Goal: Task Accomplishment & Management: Complete application form

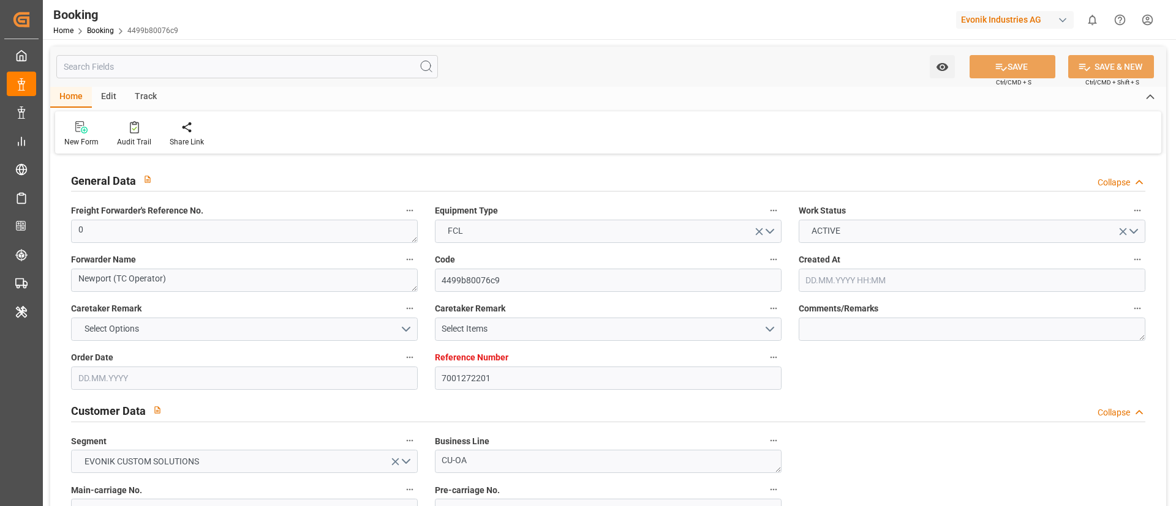
type input "7001272201"
type input "9783514"
type input "OOCL"
type input "Orient Overseas Container Line Ltd"
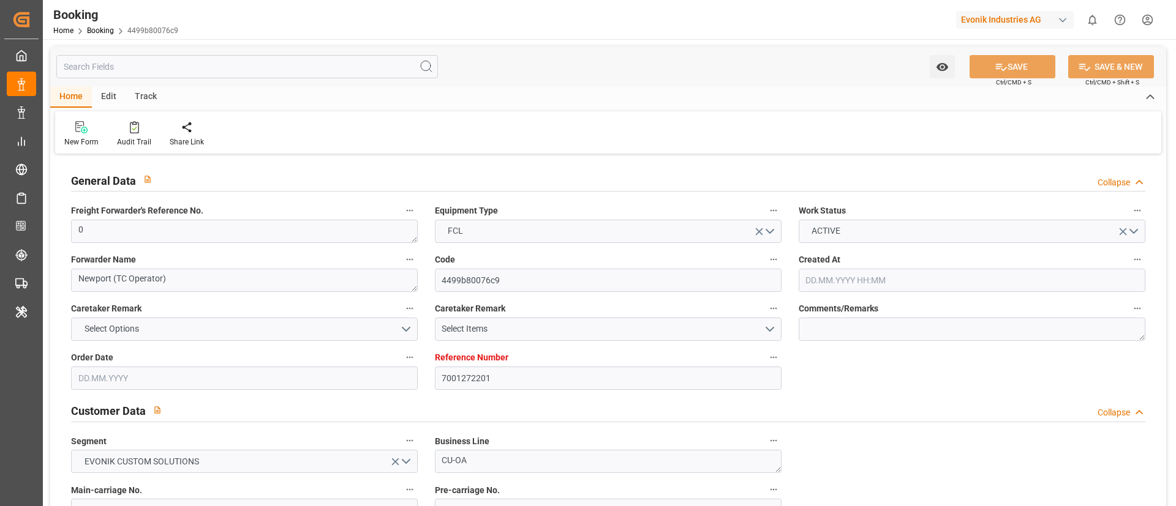
type input "NLRTM"
type input "KRPUS"
type input "0"
type input "[DATE] 13:36"
type input "[DATE]"
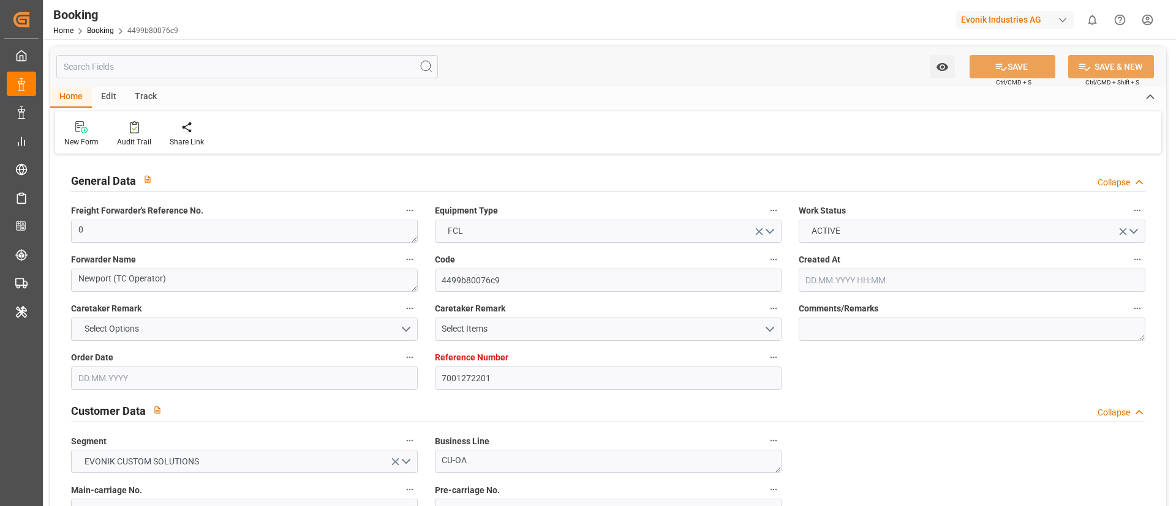
type input "[DATE]"
type input "[DATE] 00:00"
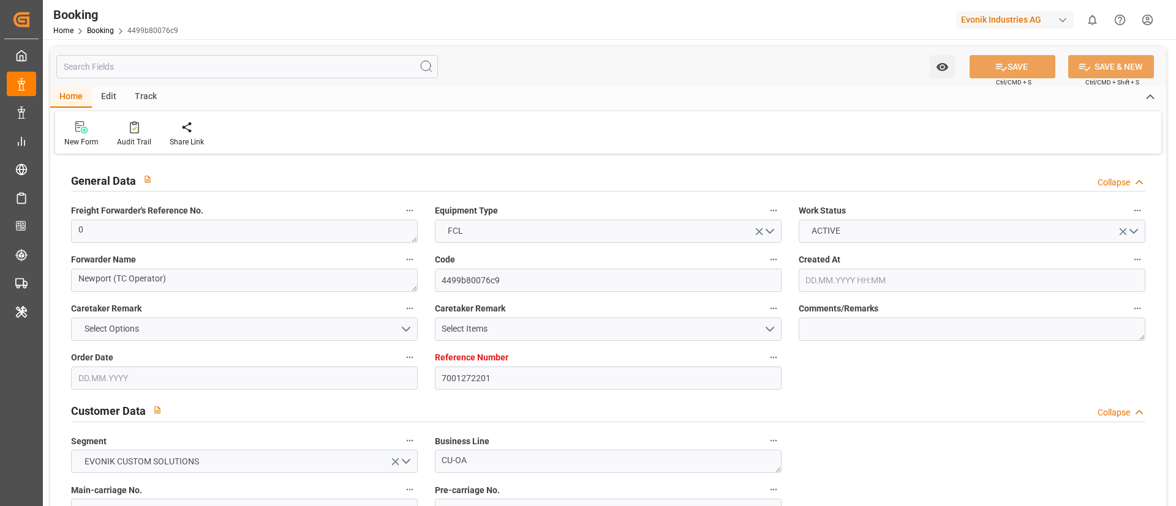
type input "[DATE] 00:00"
type input "15.10.2025 09:38"
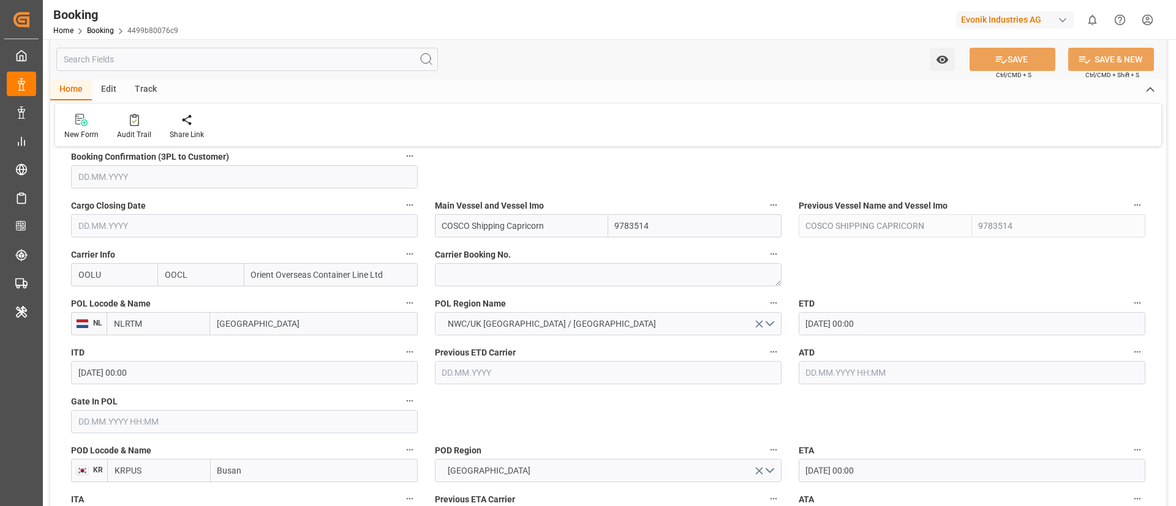
scroll to position [827, 0]
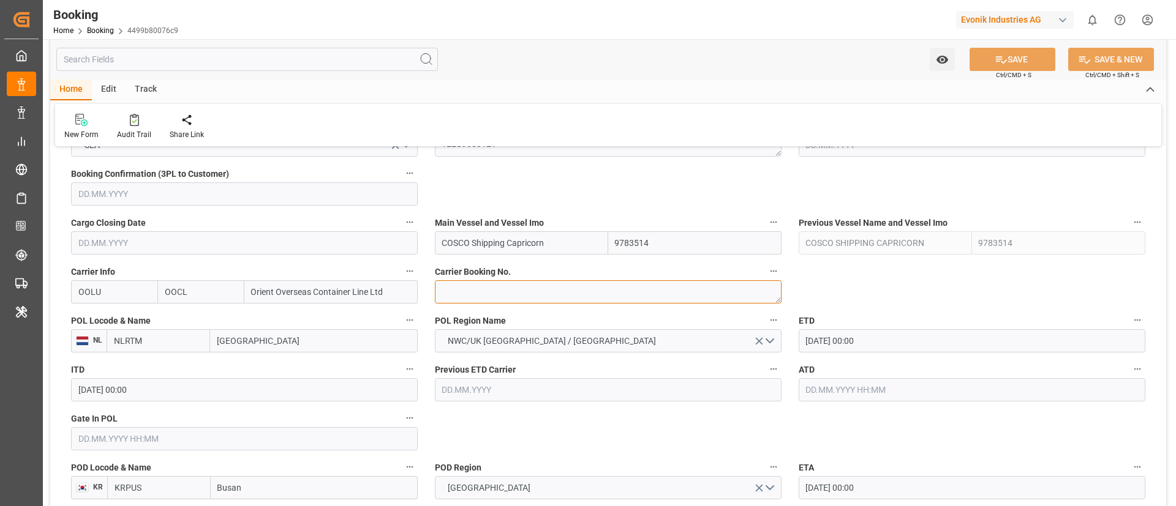
click at [481, 289] on textarea at bounding box center [608, 291] width 347 height 23
paste textarea "2162632220"
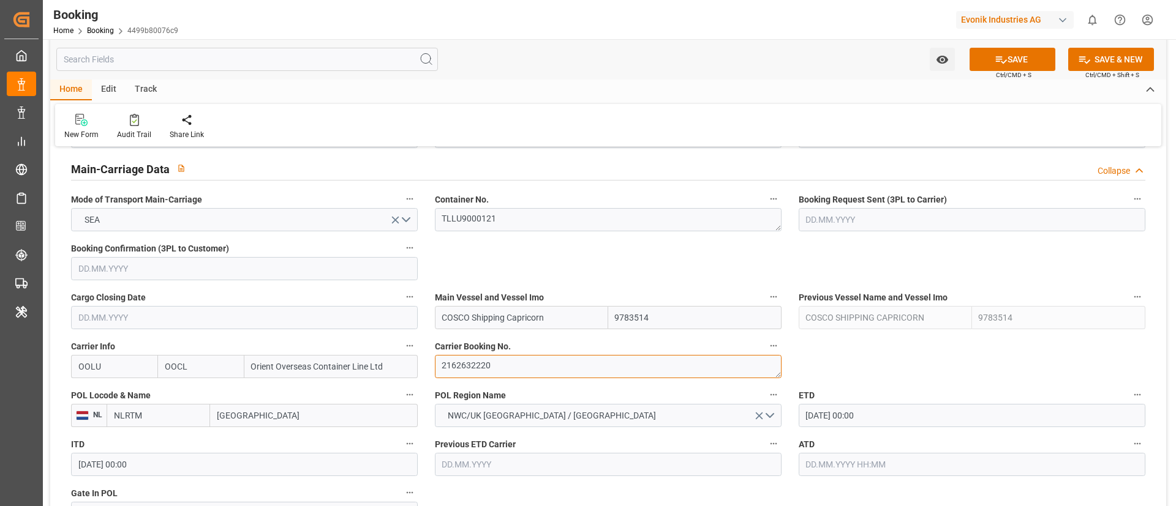
scroll to position [735, 0]
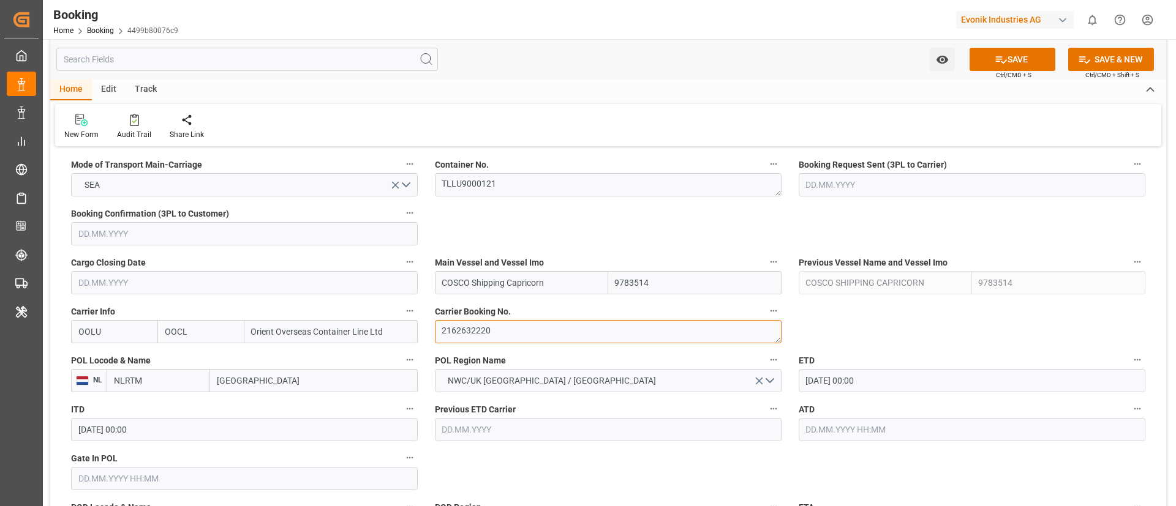
type textarea "2162632220"
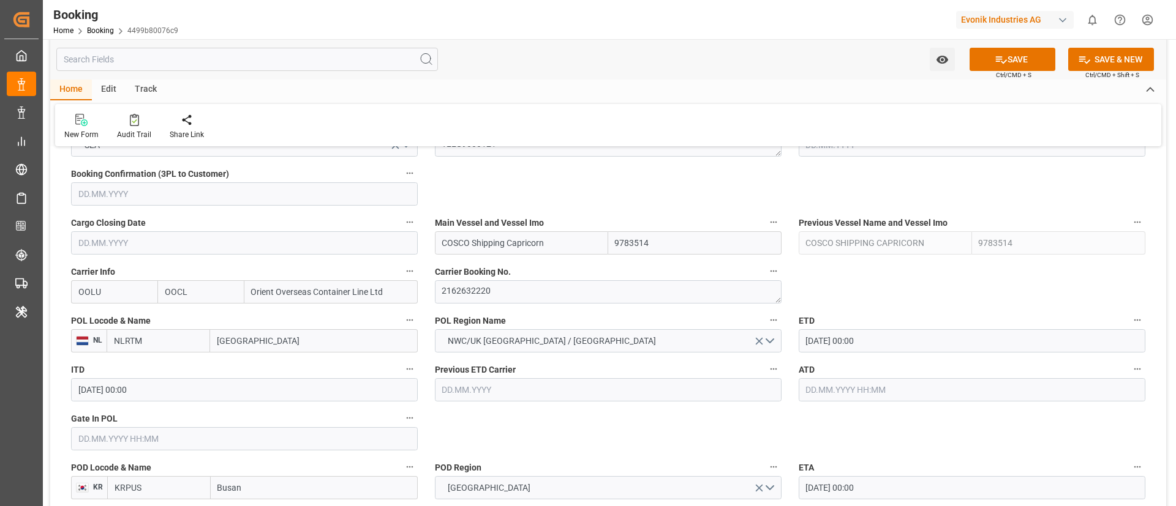
click at [558, 246] on input "COSCO Shipping Capricorn" at bounding box center [521, 242] width 173 height 23
type input "COSCO Shipping Capricorn"
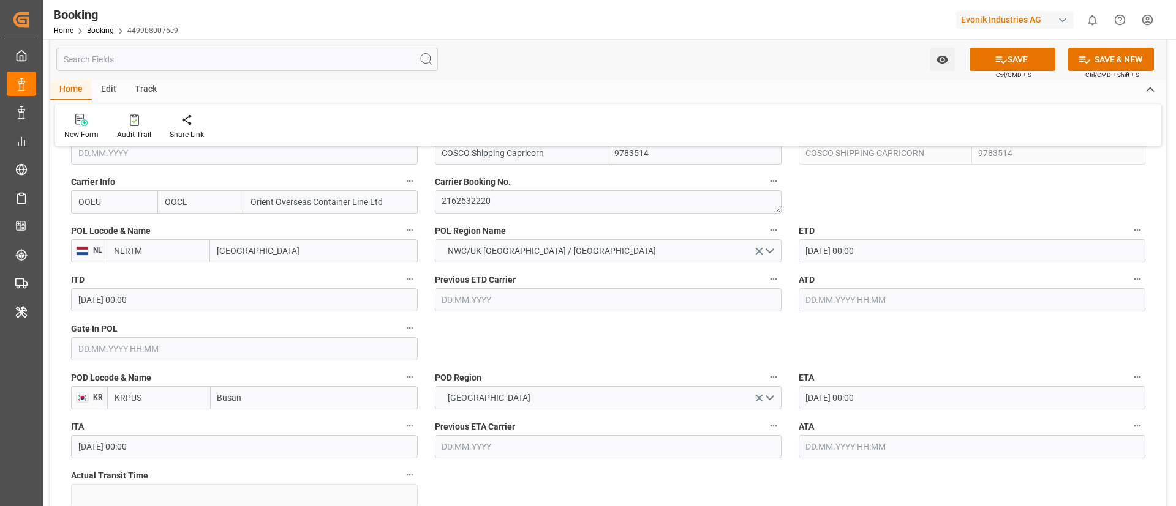
scroll to position [918, 0]
click at [897, 247] on input "[DATE] 00:00" at bounding box center [971, 249] width 347 height 23
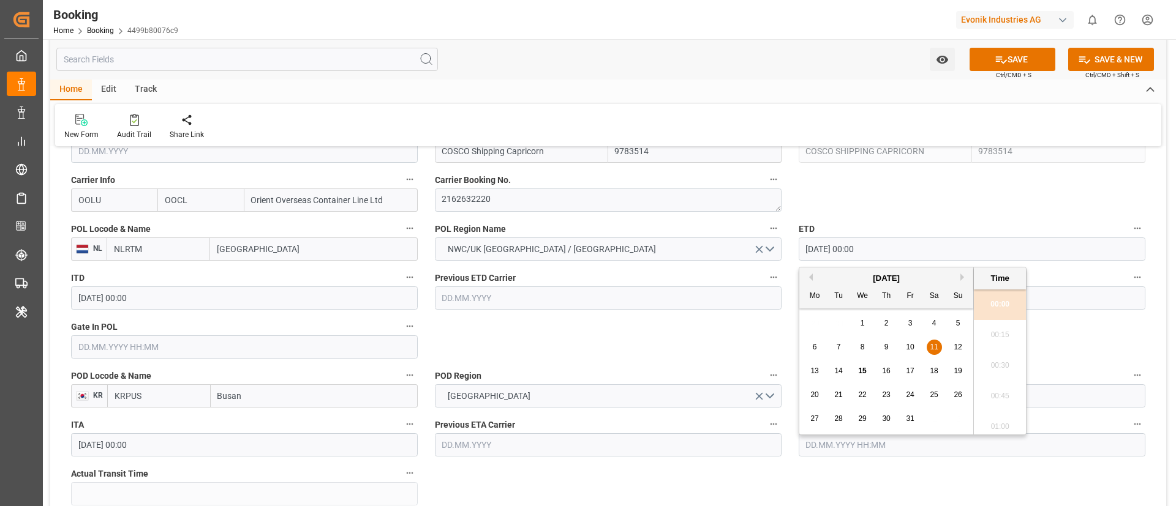
click at [841, 419] on span "28" at bounding box center [838, 418] width 8 height 9
type input "[DATE] 00:00"
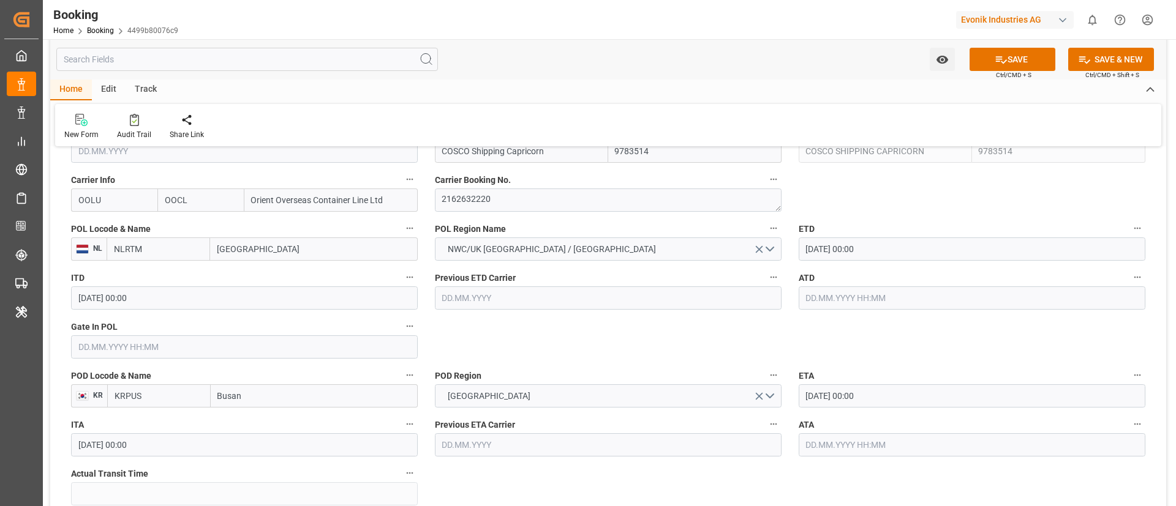
click at [889, 396] on input "[DATE] 00:00" at bounding box center [971, 395] width 347 height 23
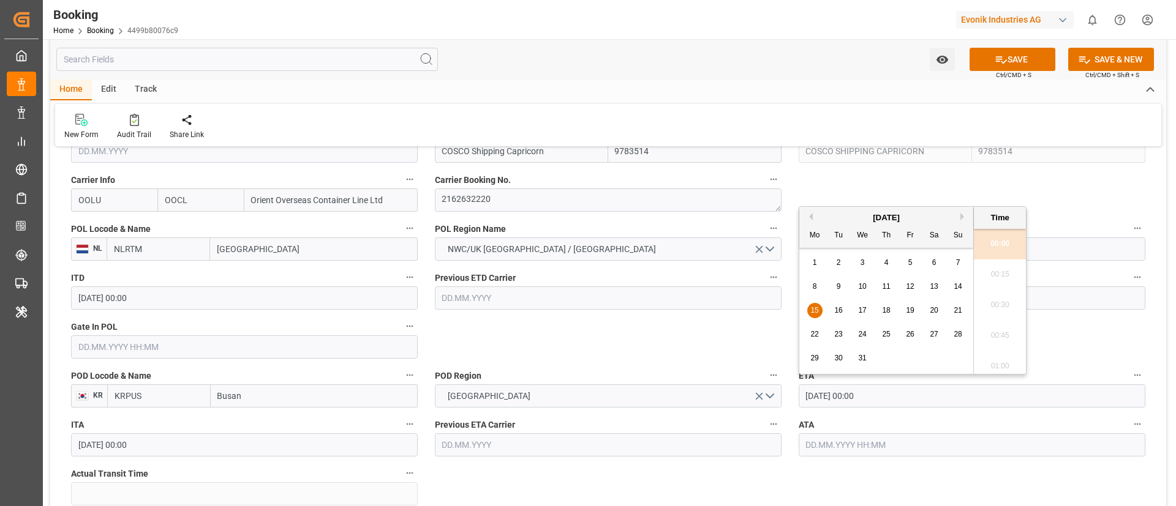
click at [861, 312] on span "17" at bounding box center [862, 310] width 8 height 9
type input "[DATE] 00:00"
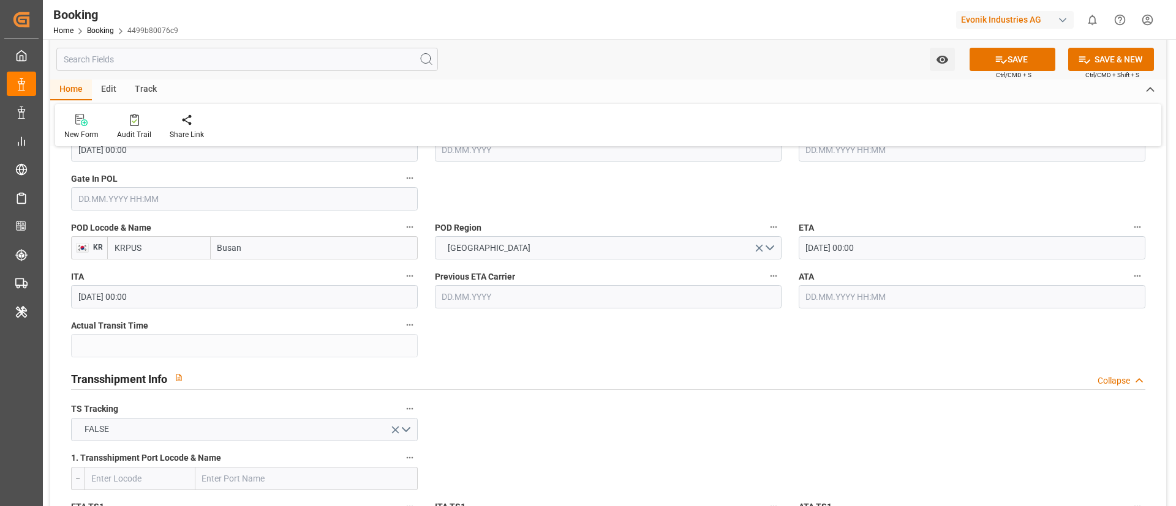
scroll to position [1102, 0]
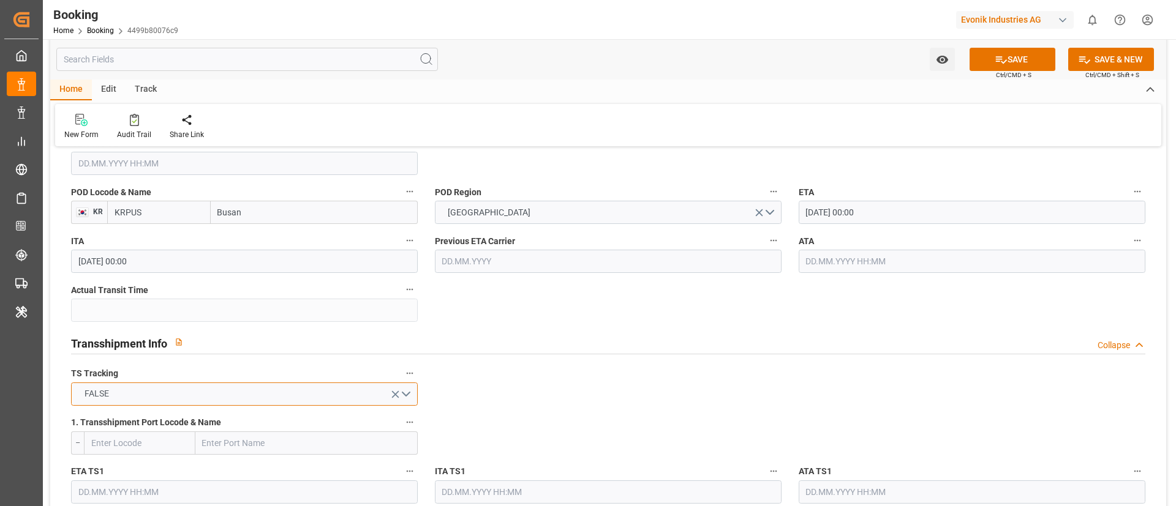
click at [218, 384] on button "FALSE" at bounding box center [244, 394] width 347 height 23
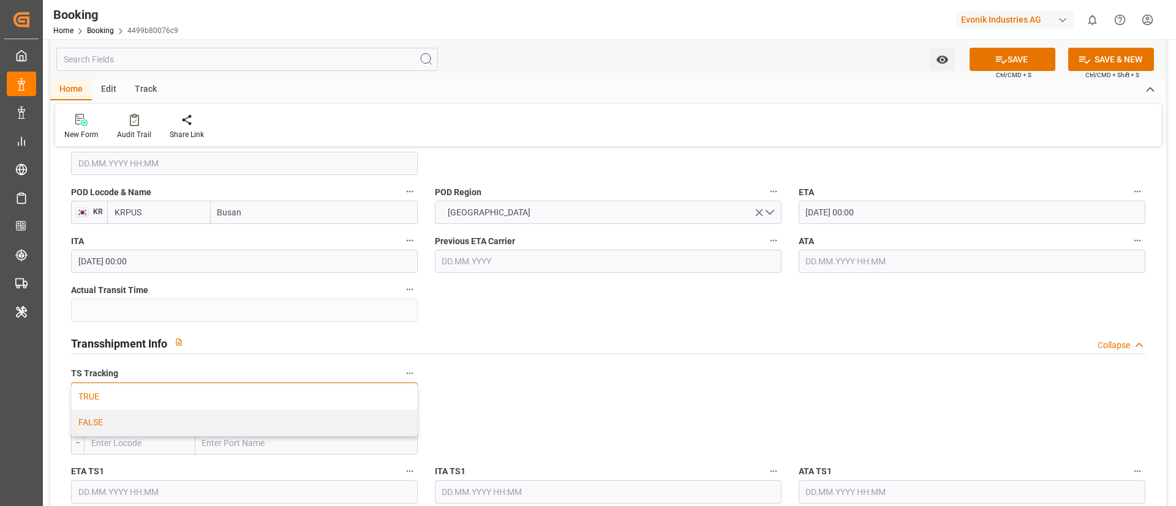
click at [218, 388] on div "TRUE" at bounding box center [244, 397] width 345 height 26
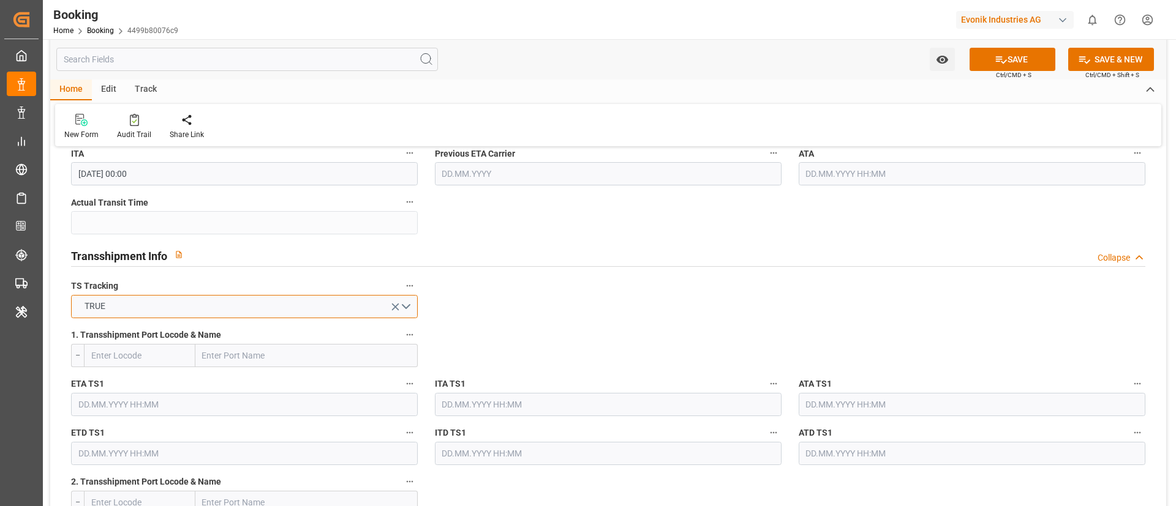
scroll to position [1194, 0]
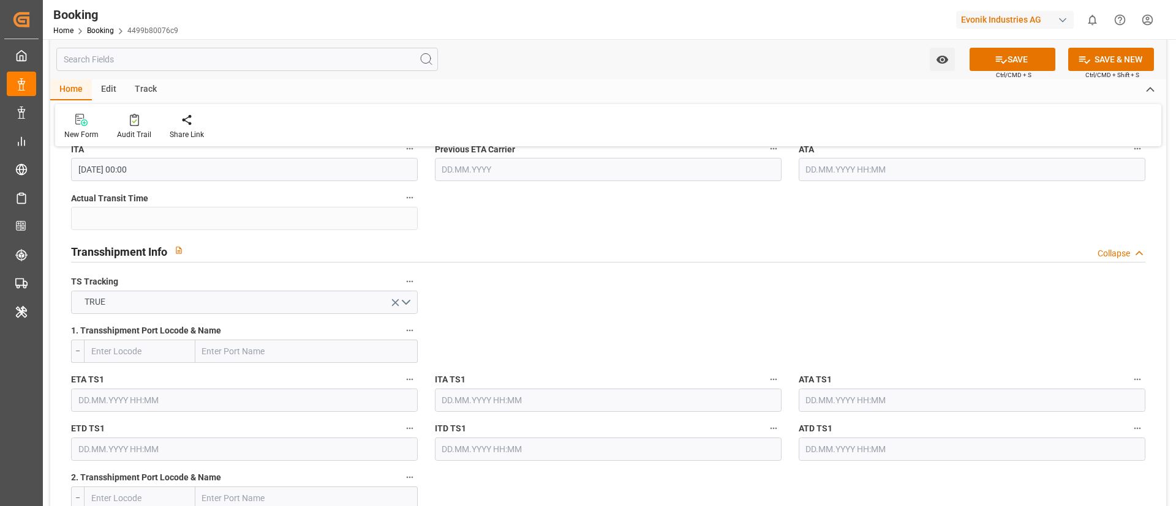
click at [264, 351] on input "text" at bounding box center [306, 351] width 222 height 23
paste input "[GEOGRAPHIC_DATA]"
type input "[GEOGRAPHIC_DATA]"
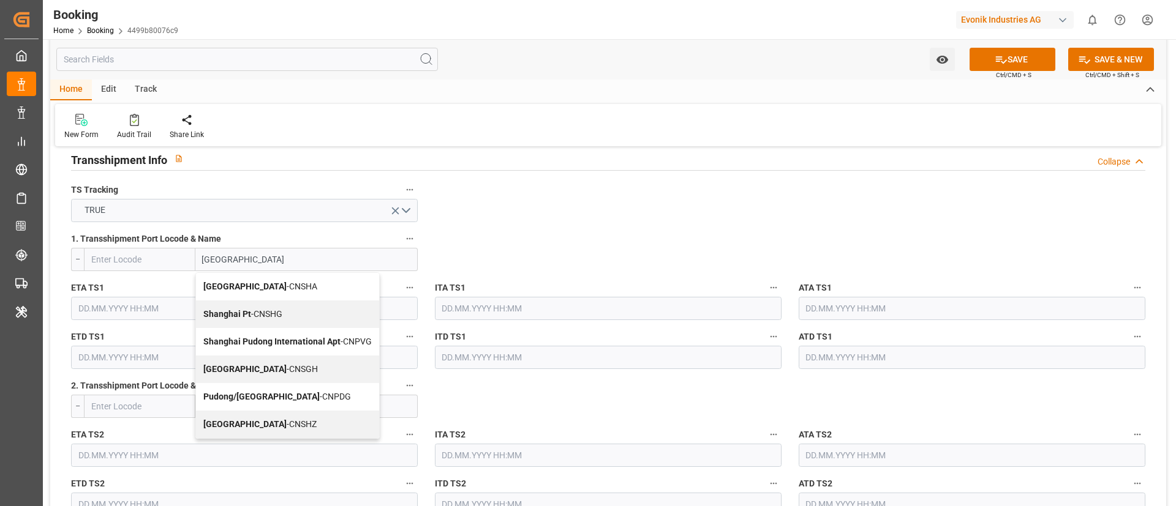
click at [250, 368] on span "Shanghai - CNSGH" at bounding box center [260, 369] width 114 height 10
type input "CNSGH"
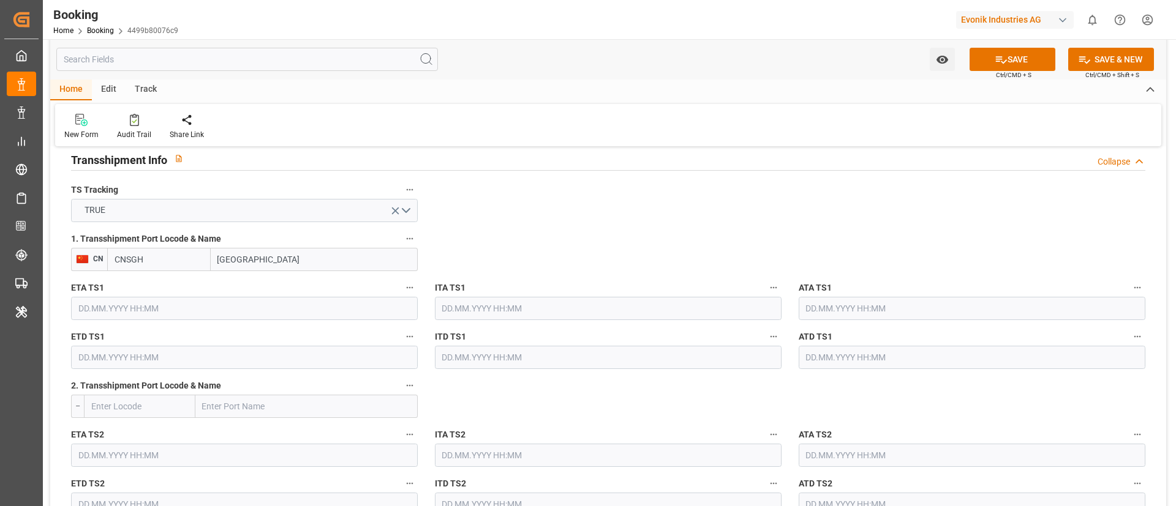
type input "[GEOGRAPHIC_DATA]"
click at [143, 305] on input "text" at bounding box center [244, 308] width 347 height 23
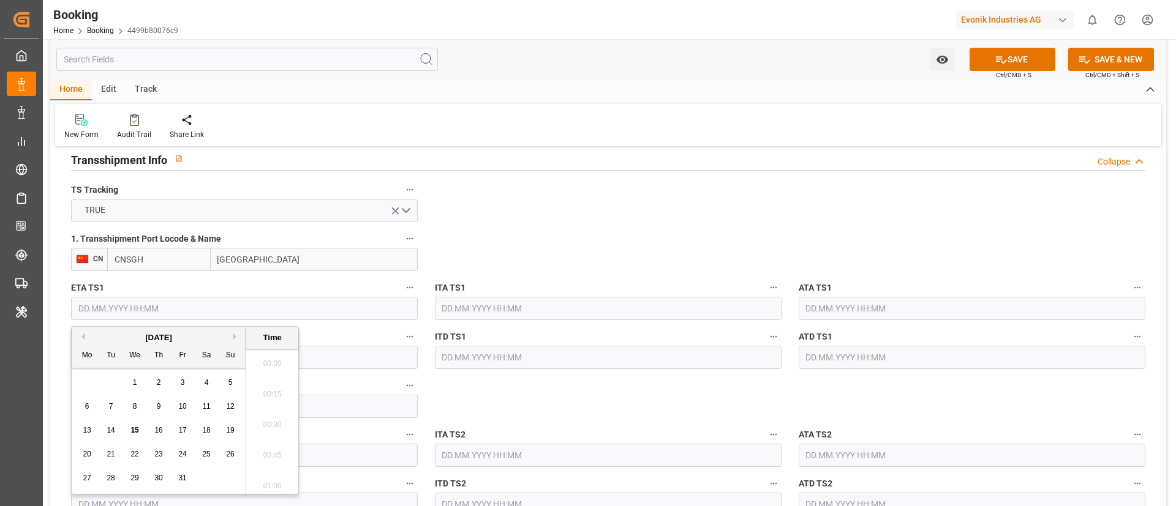
scroll to position [2055, 0]
click at [236, 334] on button "Next Month" at bounding box center [236, 336] width 7 height 7
click at [233, 333] on button "Next Month" at bounding box center [236, 336] width 7 height 7
click at [109, 385] on span "2" at bounding box center [111, 382] width 4 height 9
type input "[DATE] 00:00"
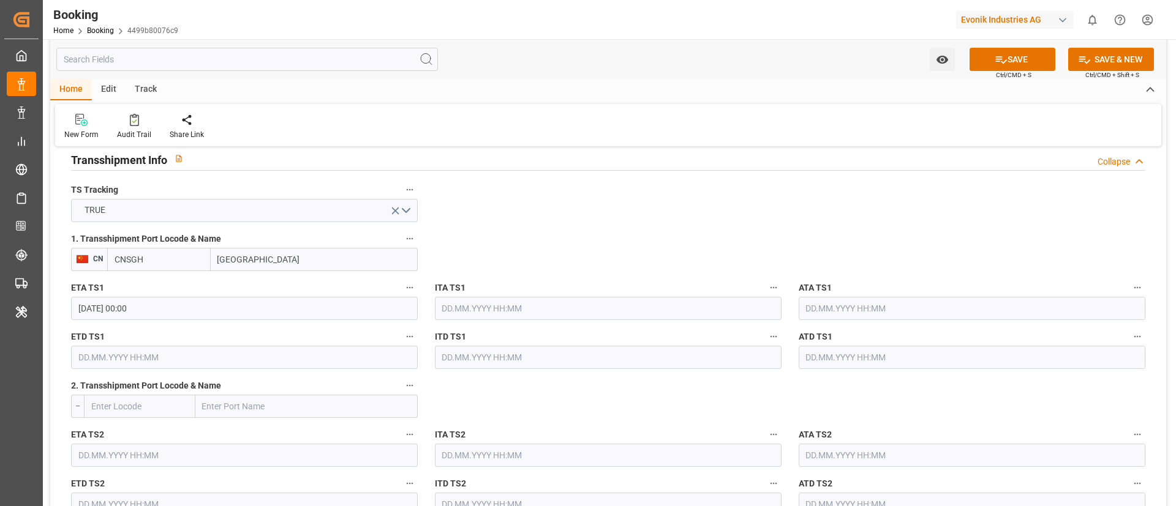
click at [130, 354] on input "text" at bounding box center [244, 357] width 347 height 23
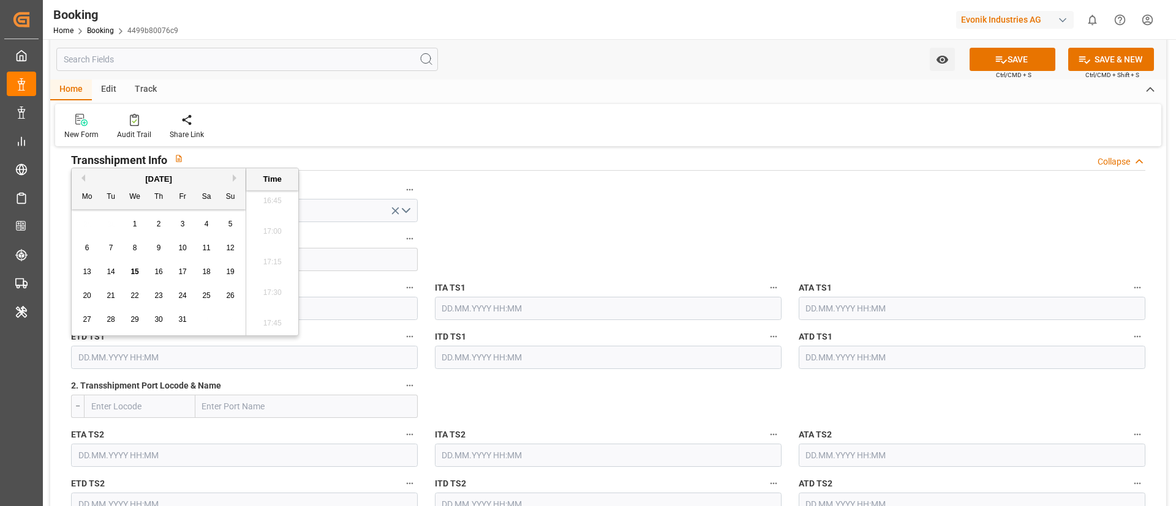
click at [233, 176] on button "Next Month" at bounding box center [236, 177] width 7 height 7
click at [111, 269] on span "16" at bounding box center [111, 272] width 8 height 9
type input "[DATE] 00:00"
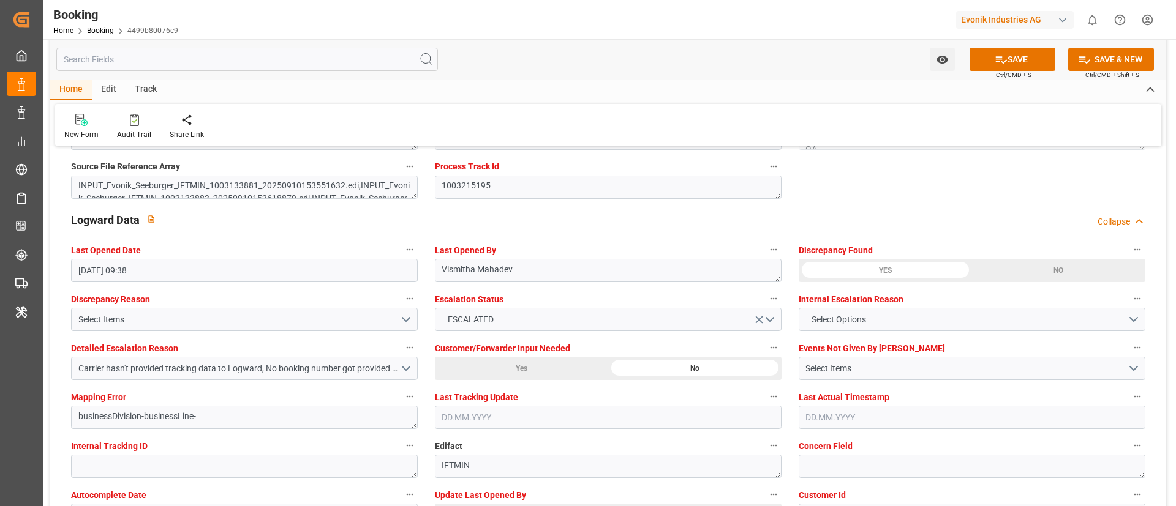
scroll to position [2204, 0]
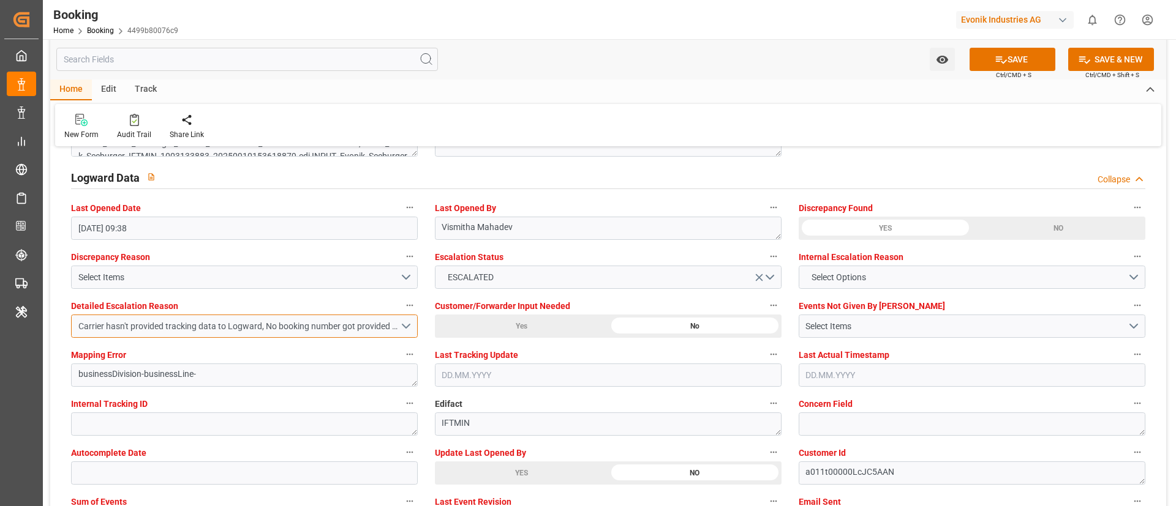
click at [384, 326] on div "Carrier hasn't provided tracking data to Logward, No booking number got provide…" at bounding box center [238, 326] width 321 height 13
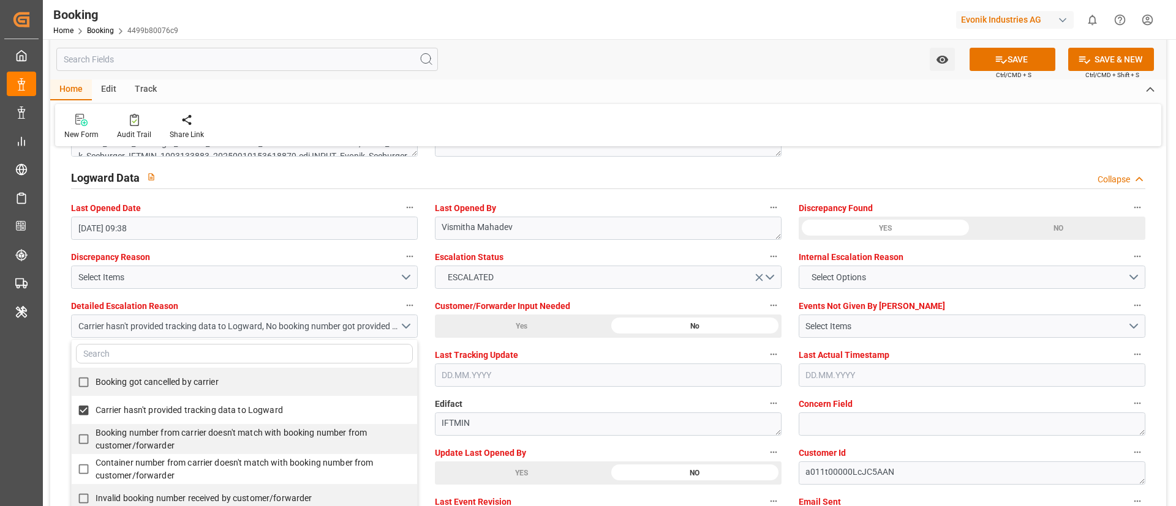
scroll to position [2296, 0]
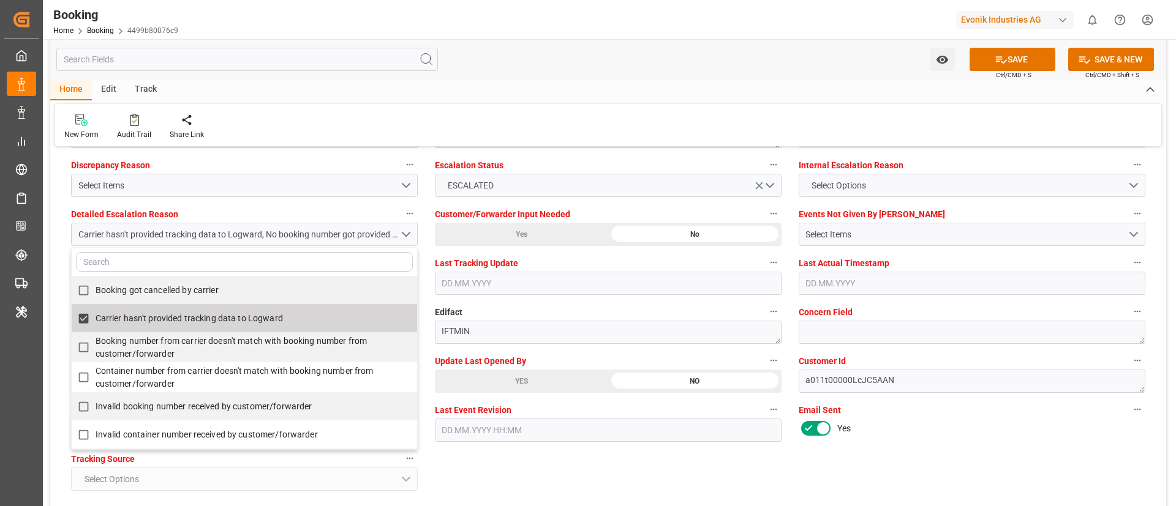
click at [149, 325] on label "Carrier hasn't provided tracking data to Logward" at bounding box center [238, 319] width 332 height 24
checkbox input "false"
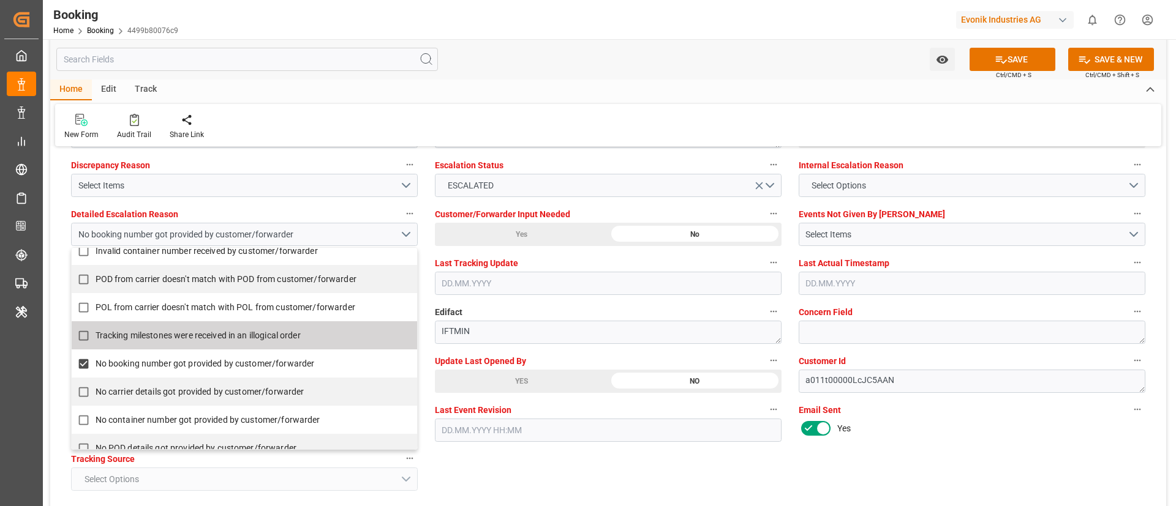
scroll to position [276, 0]
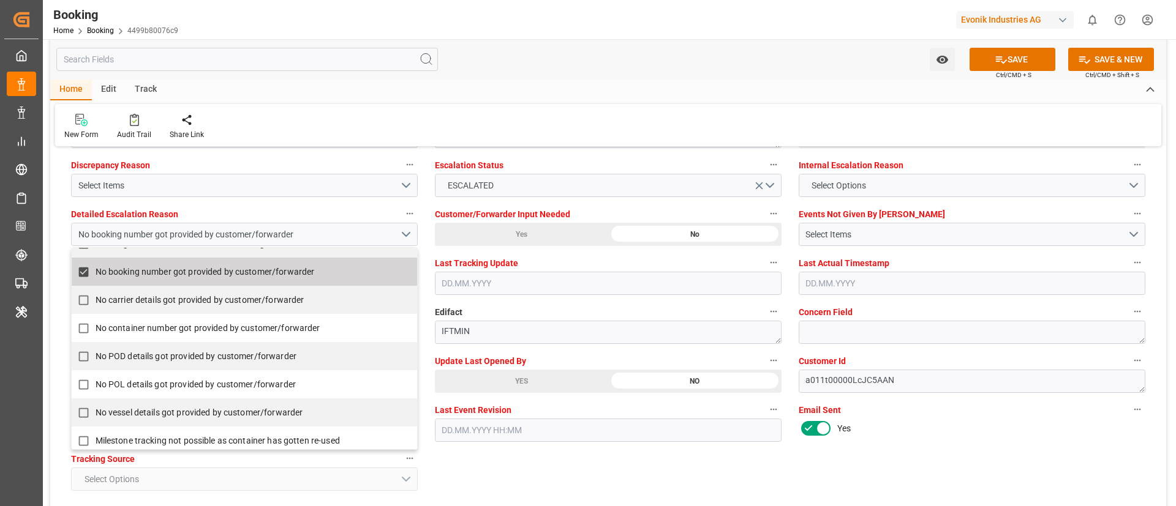
click at [156, 280] on label "No booking number got provided by customer/forwarder" at bounding box center [238, 272] width 332 height 24
checkbox input "false"
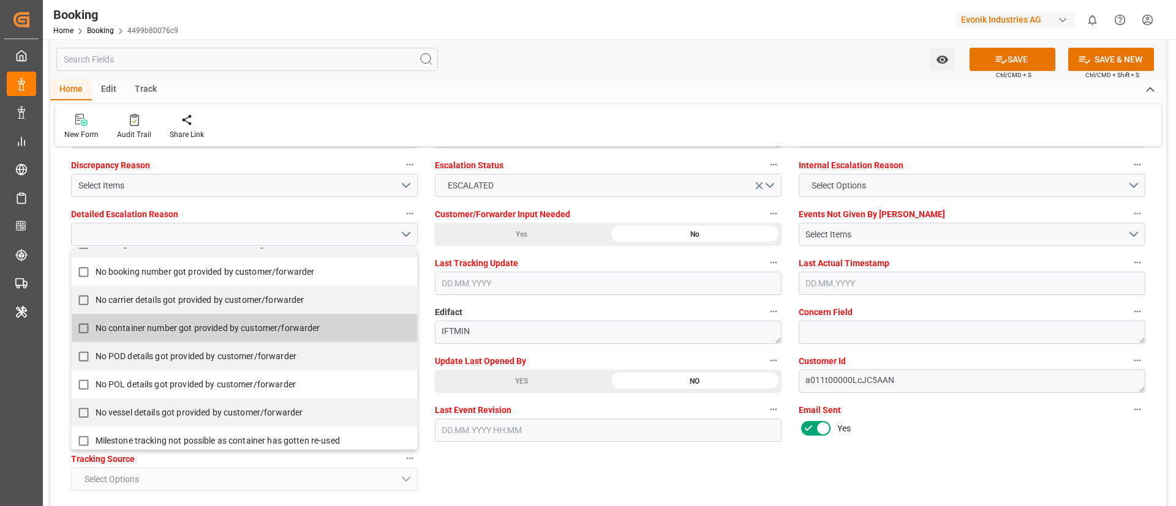
scroll to position [309, 0]
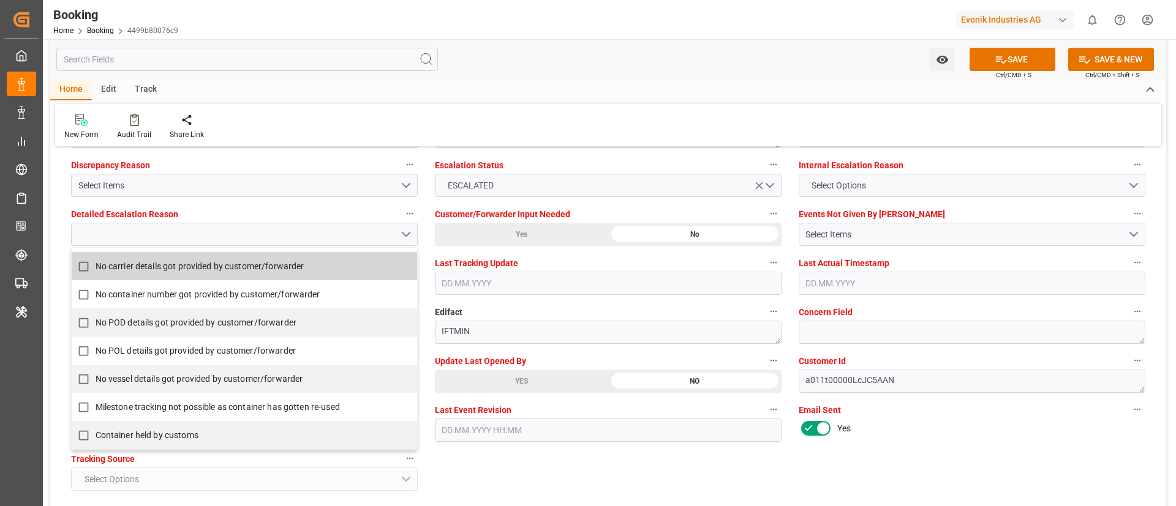
click at [522, 59] on div "Watch Option SAVE Ctrl/CMD + S SAVE & NEW Ctrl/CMD + Shift + S" at bounding box center [608, 59] width 1116 height 40
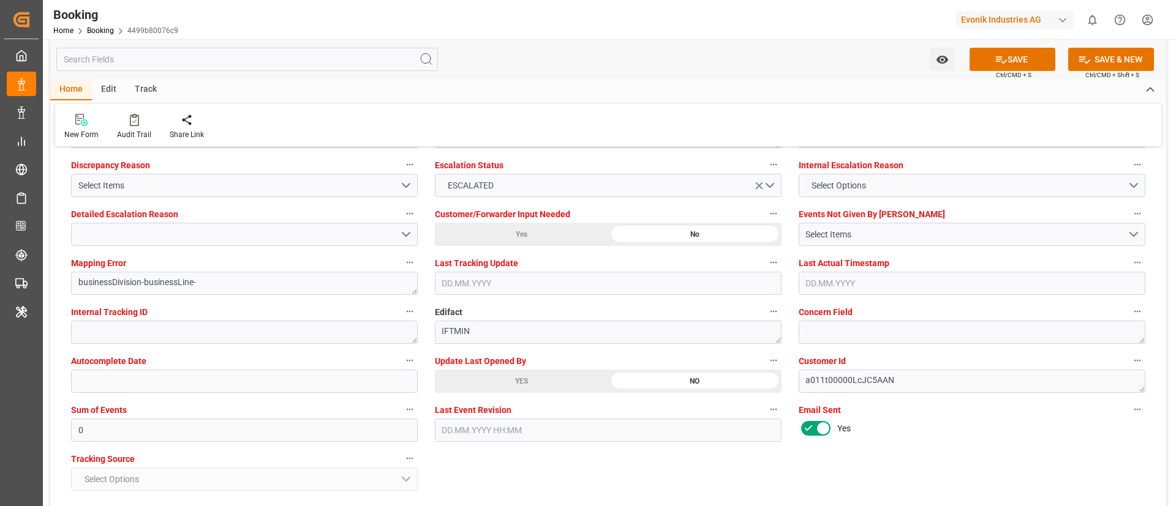
click at [491, 383] on div "YES" at bounding box center [521, 381] width 173 height 23
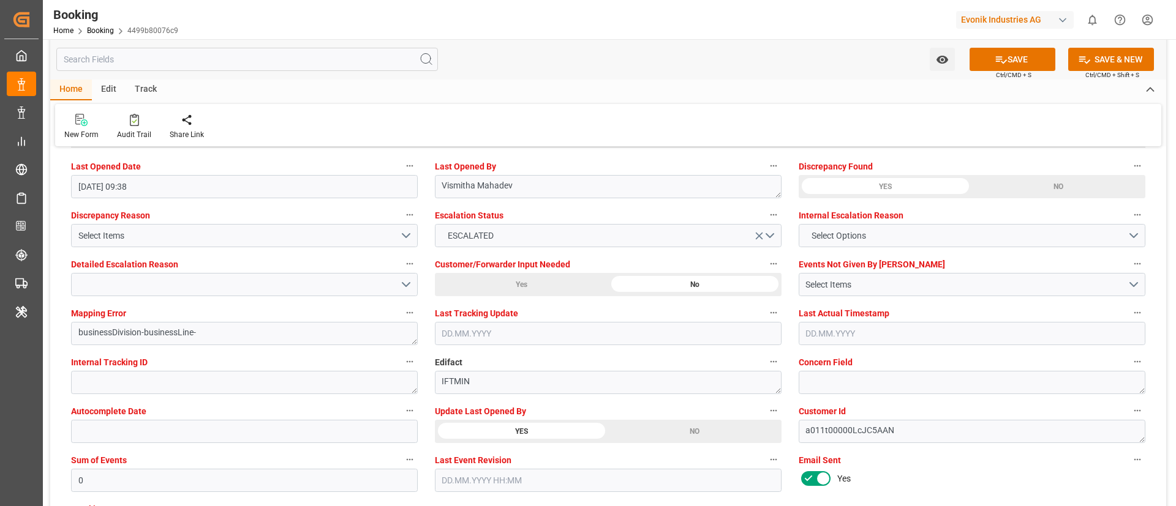
scroll to position [2204, 0]
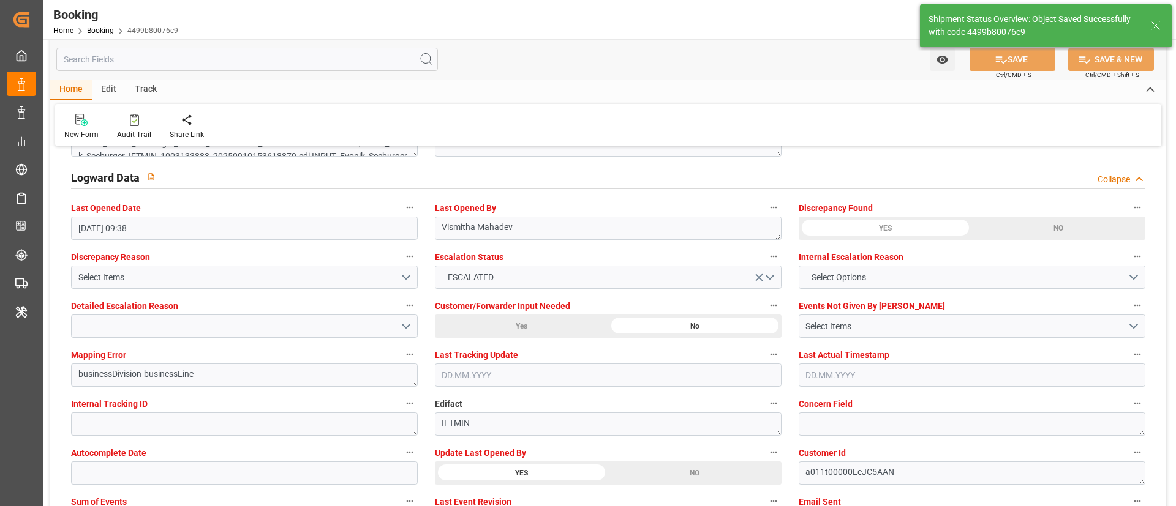
type textarea "Yes"
type input "COSCO Shipping Capricorn"
type input "[DATE] 00:00"
type input "[DATE] 11:50"
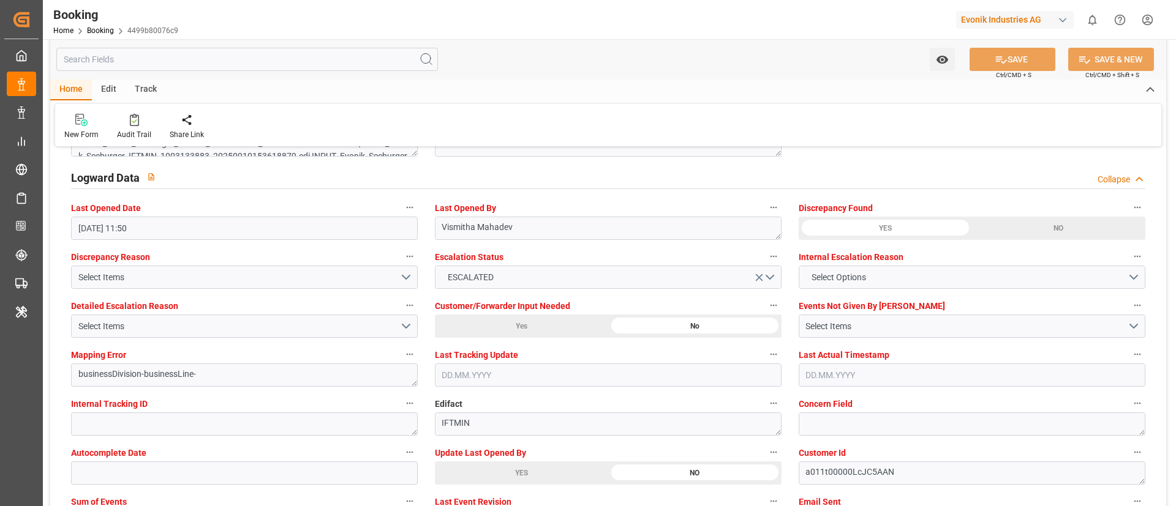
scroll to position [2388, 0]
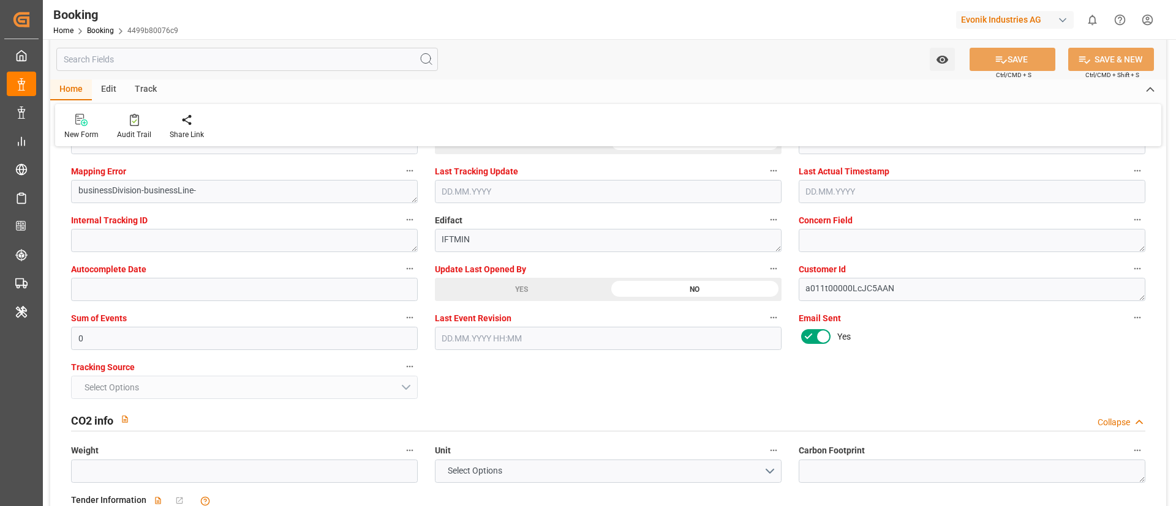
click at [814, 338] on icon at bounding box center [808, 336] width 15 height 15
click at [0, 0] on input "checkbox" at bounding box center [0, 0] width 0 height 0
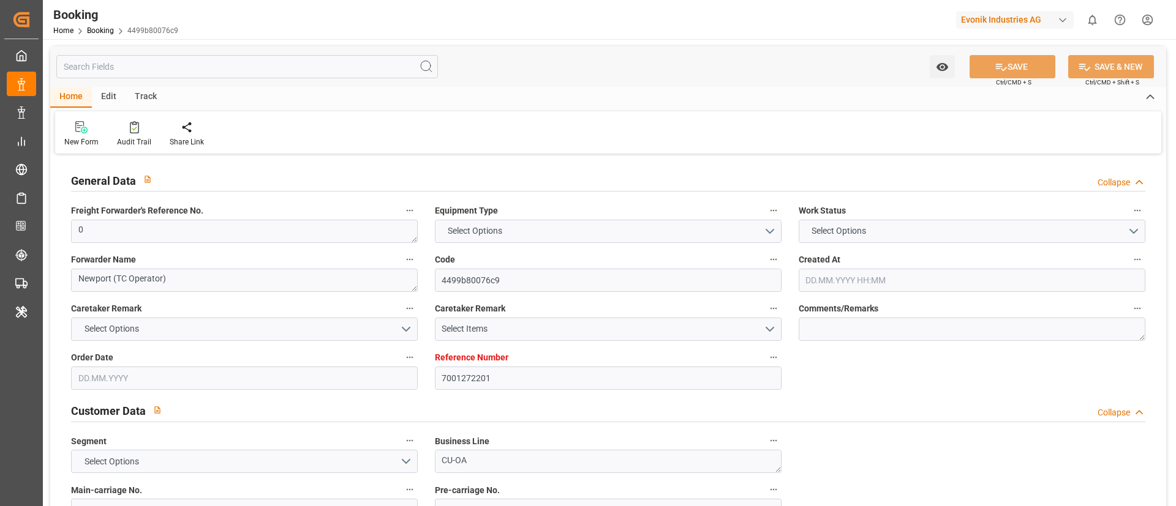
type textarea "0"
type textarea "Newport (TC Operator)"
type input "4499b80076c9"
type input "7001272201"
type textarea "CU-OA"
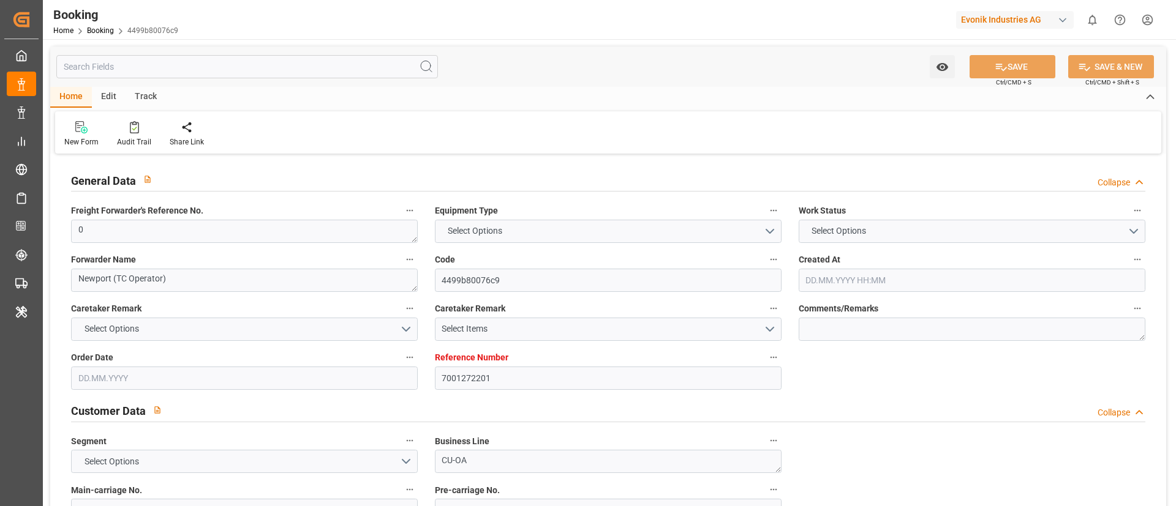
type input "7001272200"
type textarea "[PERSON_NAME][DOMAIN_NAME][EMAIL_ADDRESS][PERSON_NAME][DOMAIN_NAME]"
type textarea "CIF"
type textarea "[GEOGRAPHIC_DATA]"
type textarea "Lauterbourg"
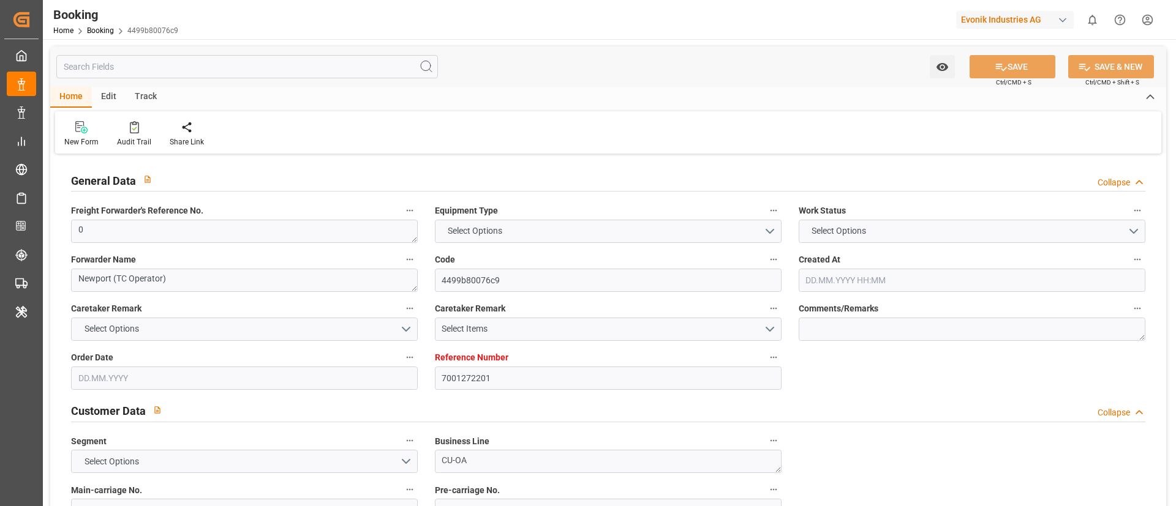
type textarea "TLLU9000121"
type input "COSCO Shipping Capricorn"
type input "COSCO SHIPPING CAPRICORN"
type input "OOLU"
type textarea "2162632220"
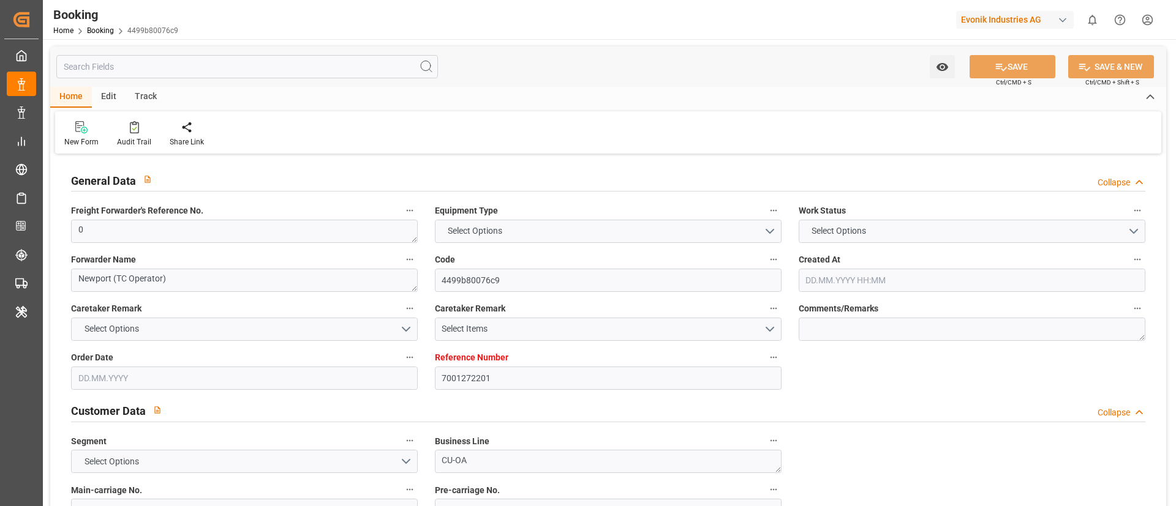
type input "[GEOGRAPHIC_DATA]"
type input "Busan"
type input "[GEOGRAPHIC_DATA]"
type textarea "INPUT_Evonik_Seeburger_IFTMIN_1003215195_20251008093733287.edi"
type textarea "NWC/[GEOGRAPHIC_DATA] [GEOGRAPHIC_DATA] Continent / [GEOGRAPHIC_DATA]-OA"
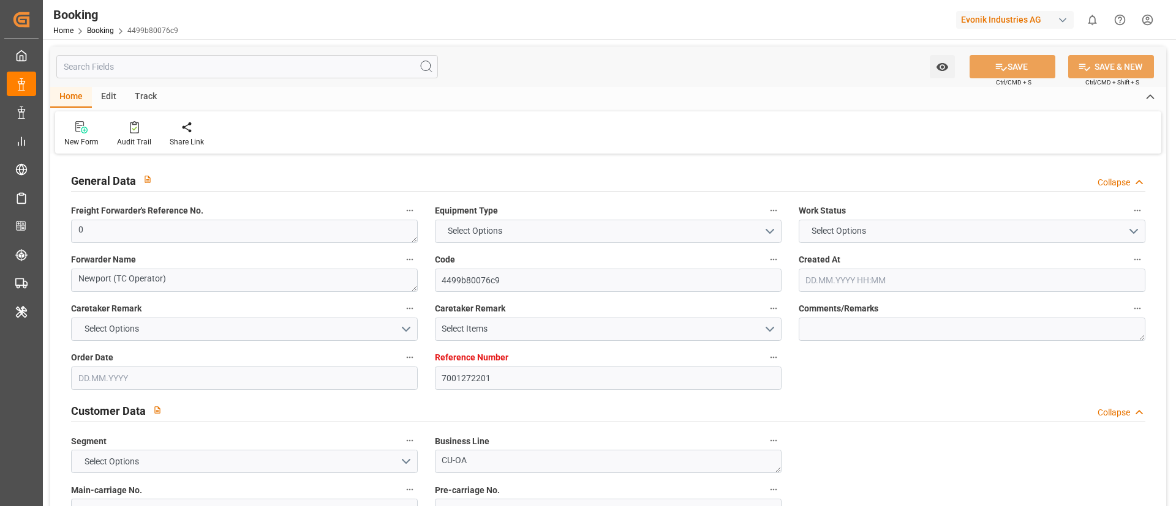
type textarea "INPUT_Evonik_Seeburger_IFTMIN_1003133881_20250910153551632.edi,INPUT_Evonik_See…"
type textarea "1003215195"
type textarea "Vismitha Mahadev"
type textarea "businessDivision-businessLine-"
type textarea "IFTMIN"
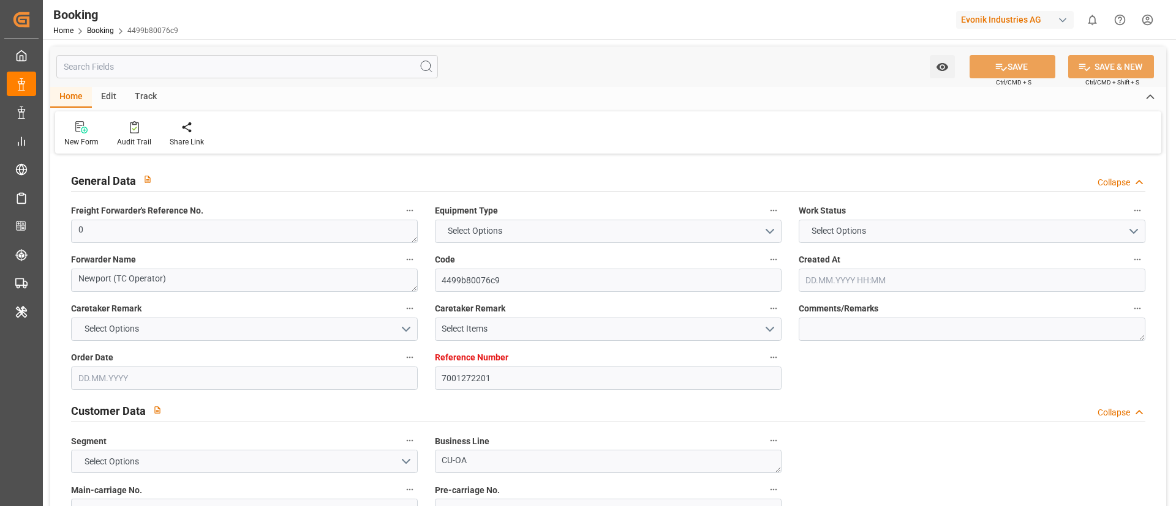
type textarea "a011t00000LcJC5AAN"
type textarea "Yes"
type input "7001272201"
type input "9783514"
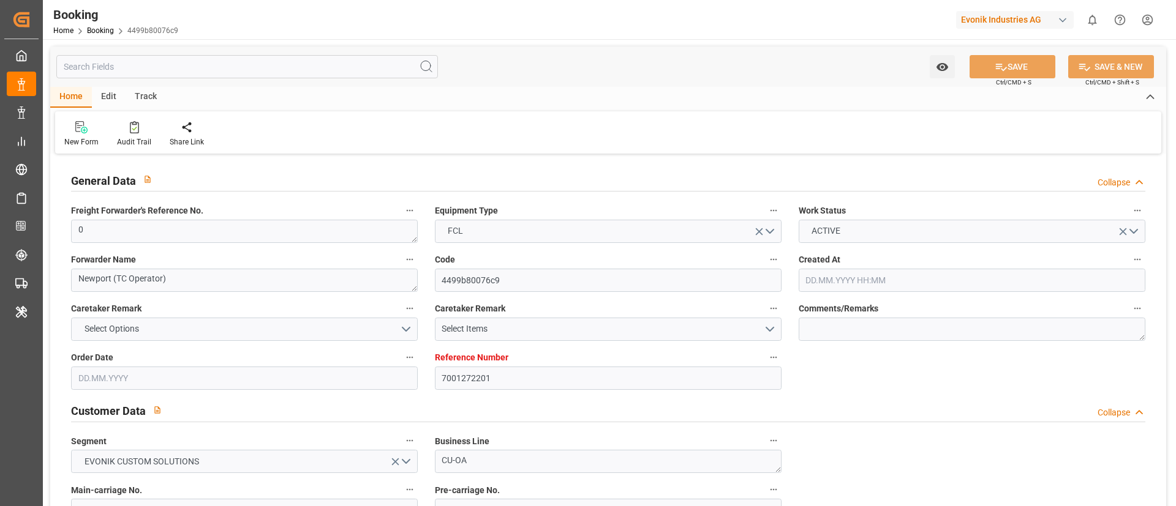
type input "OOCL"
type input "Orient Overseas Container Line Ltd"
type input "NLRTM"
type input "KRPUS"
type input "CNSGH"
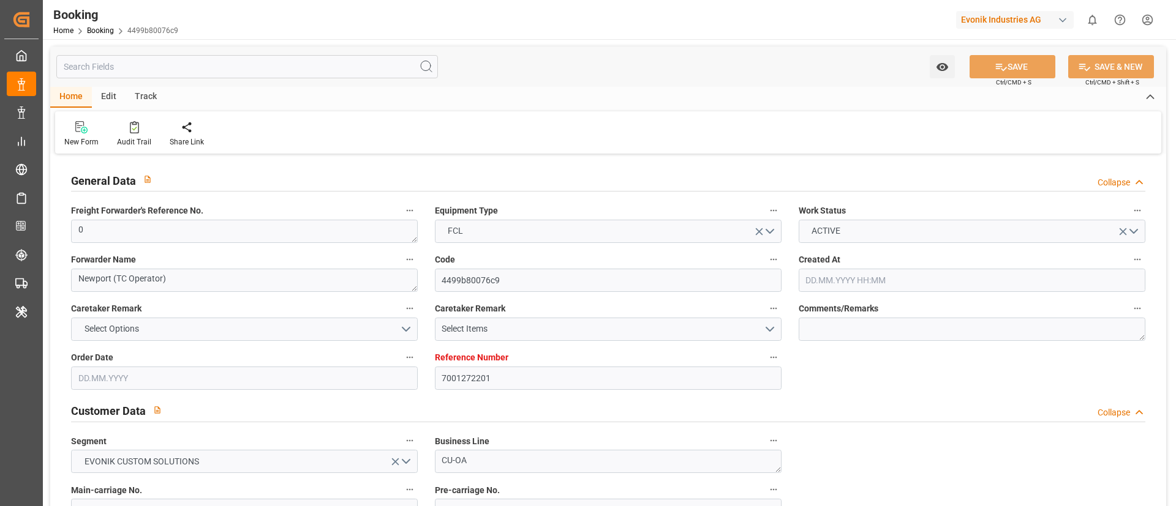
type input "0"
type input "[DATE] 13:36"
type input "[DATE]"
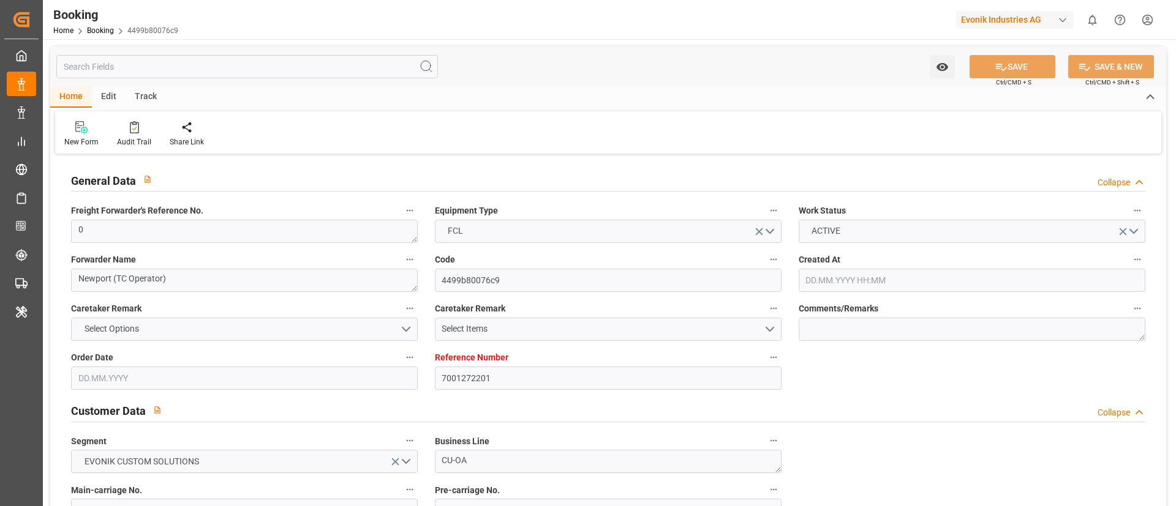
type input "[DATE] 00:00"
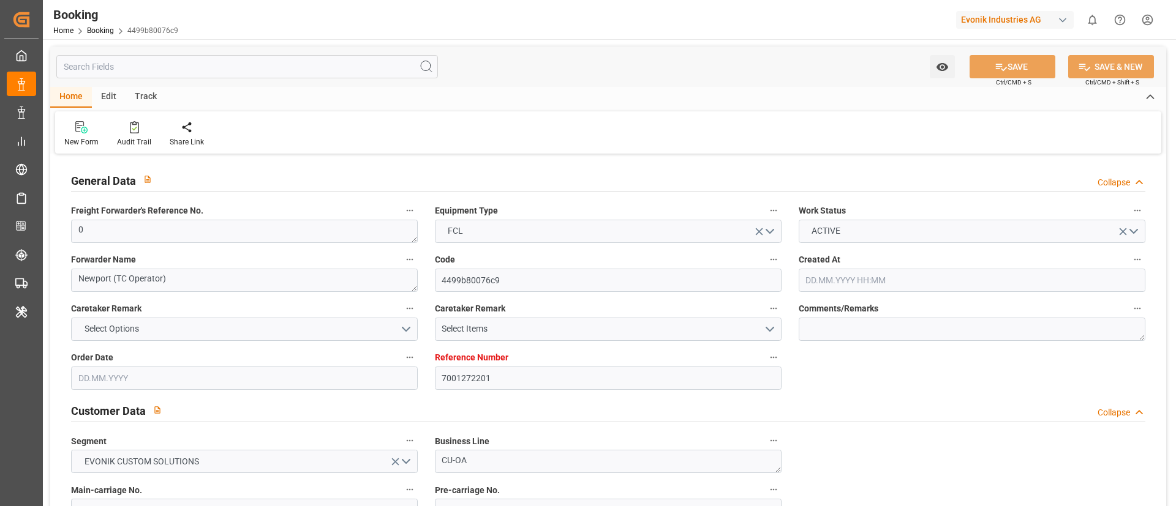
type input "[DATE] 00:00"
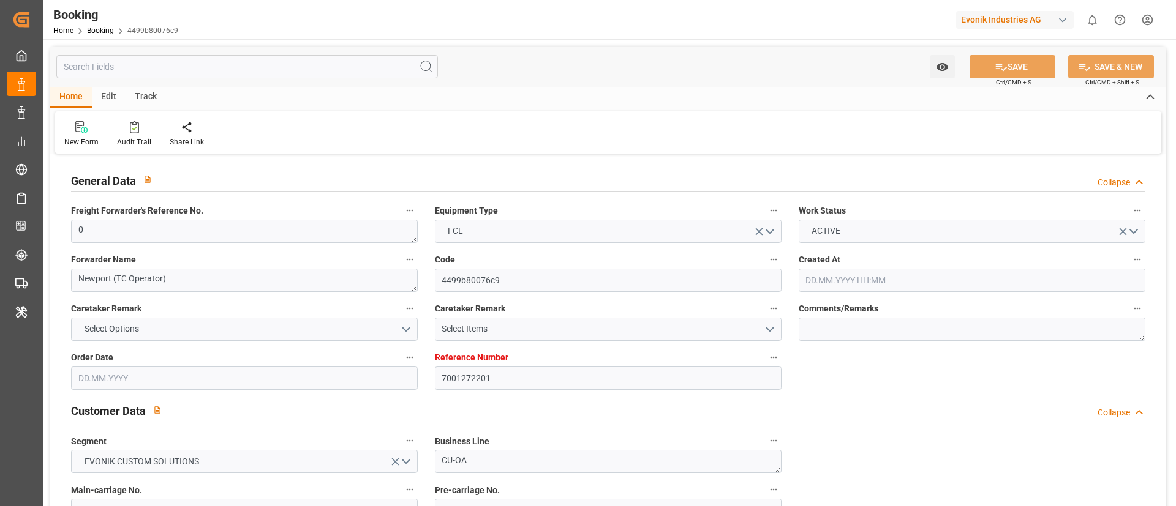
type input "[DATE] 00:00"
type input "[DATE] 11:50"
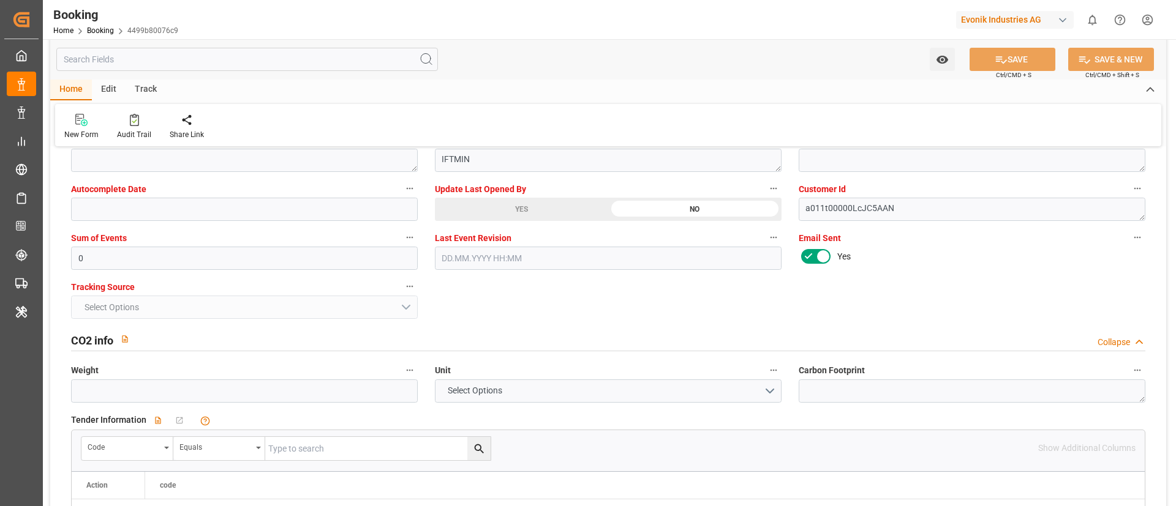
scroll to position [2480, 0]
